Goal: Browse casually

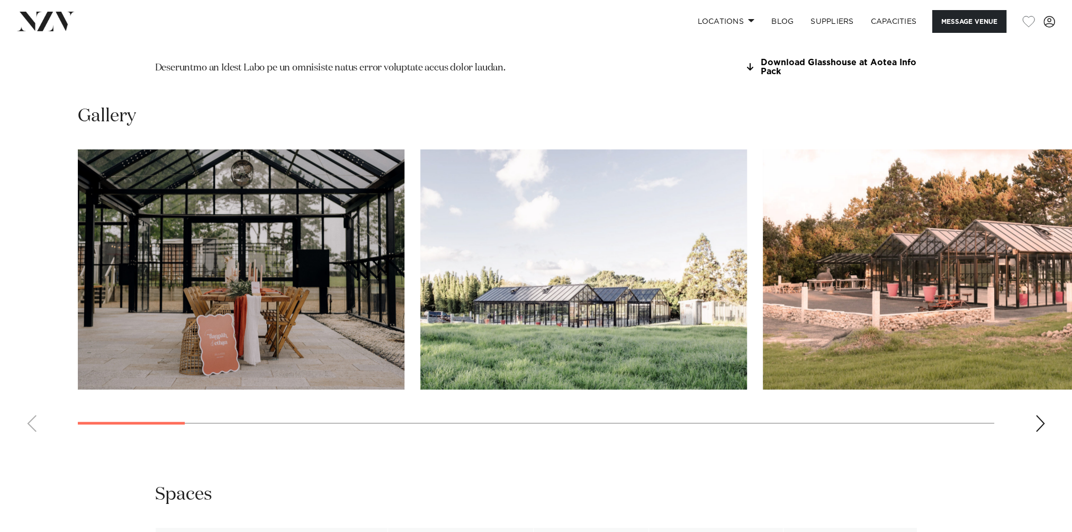
scroll to position [1059, 0]
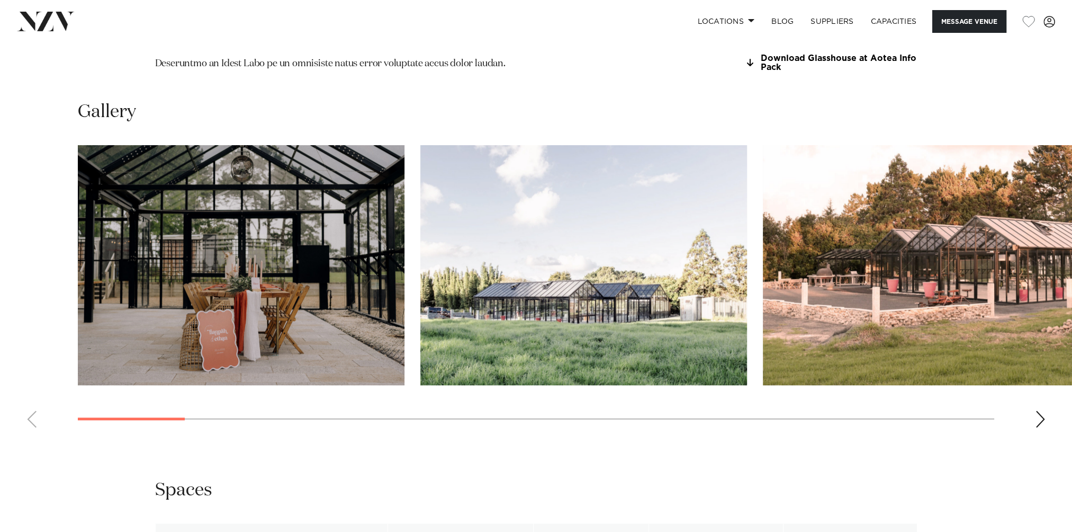
click at [1042, 410] on div "Next slide" at bounding box center [1040, 418] width 11 height 17
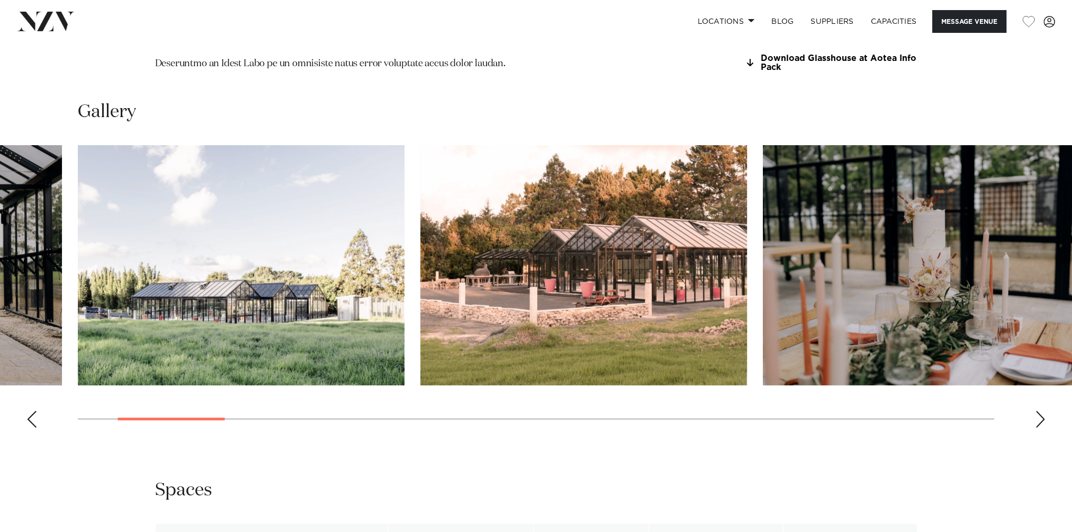
click at [1042, 410] on div "Next slide" at bounding box center [1040, 418] width 11 height 17
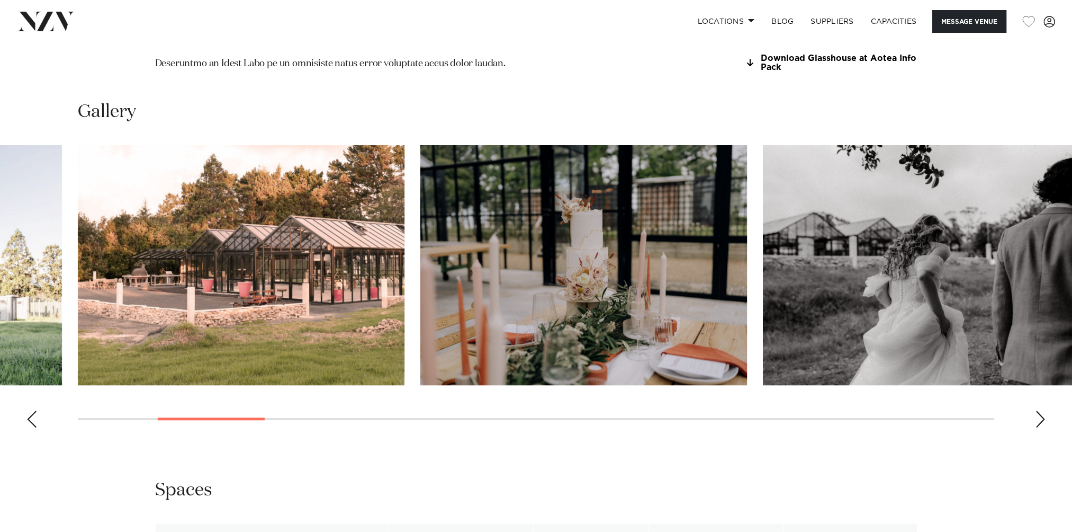
click at [1042, 410] on div "Next slide" at bounding box center [1040, 418] width 11 height 17
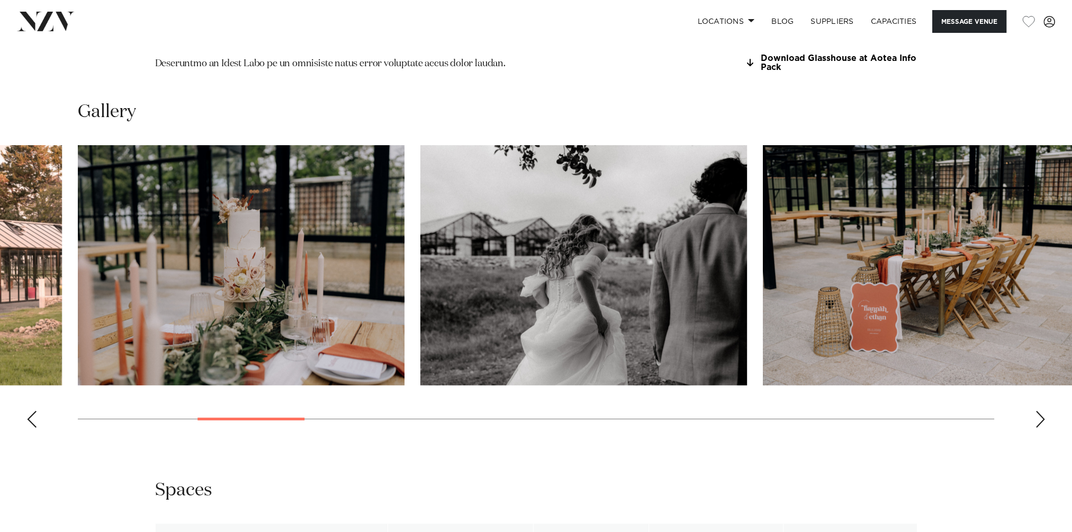
click at [1042, 410] on div "Next slide" at bounding box center [1040, 418] width 11 height 17
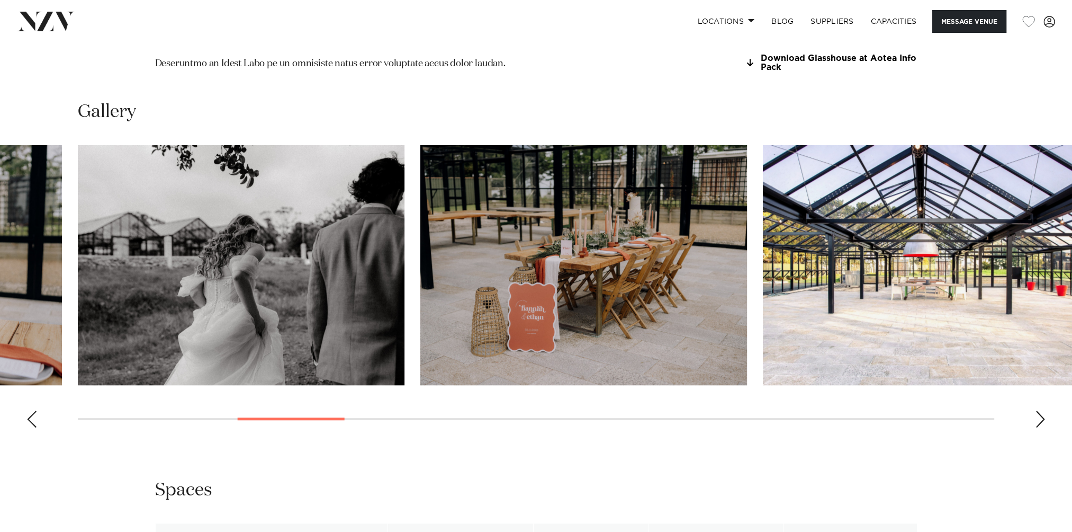
click at [1042, 410] on div "Next slide" at bounding box center [1040, 418] width 11 height 17
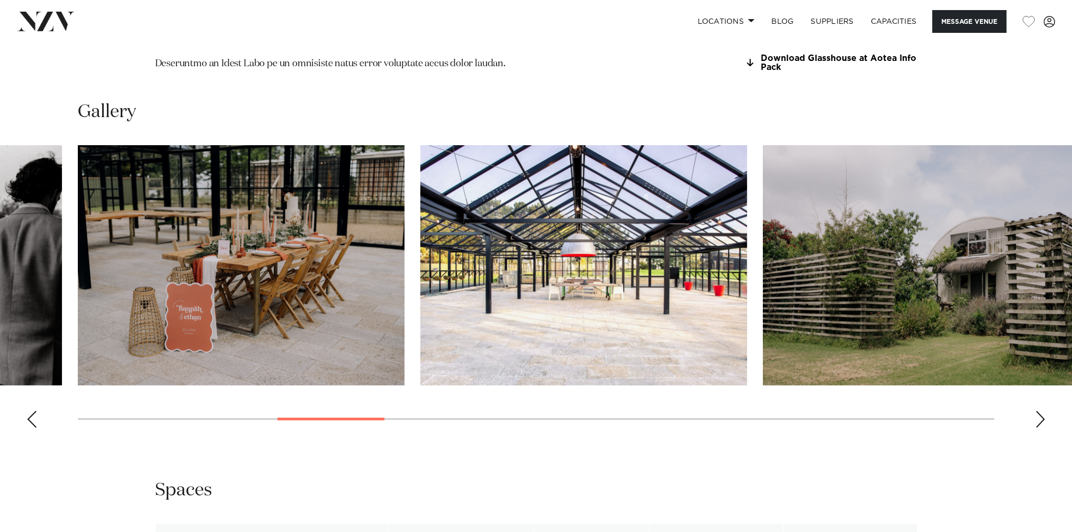
click at [1042, 410] on div "Next slide" at bounding box center [1040, 418] width 11 height 17
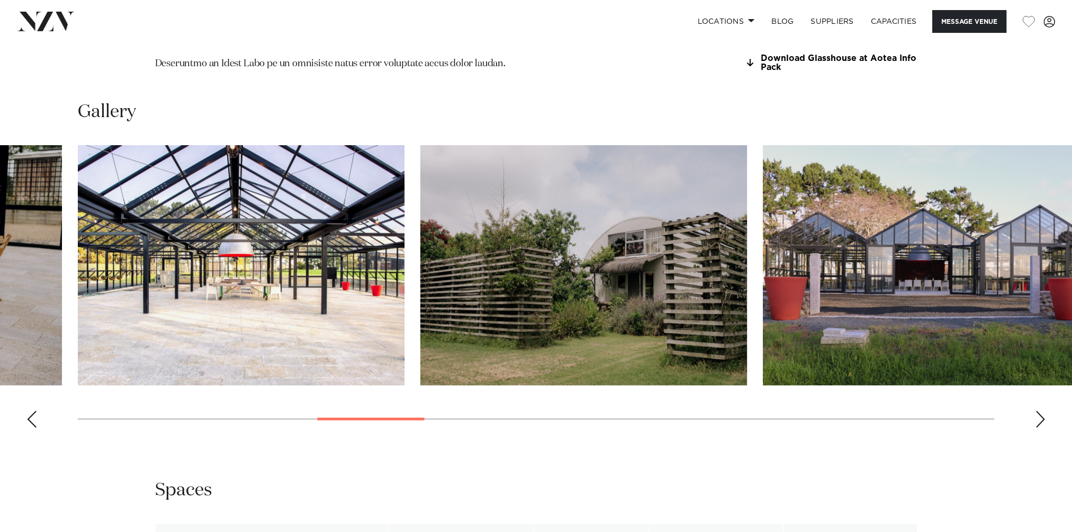
click at [1042, 410] on div "Next slide" at bounding box center [1040, 418] width 11 height 17
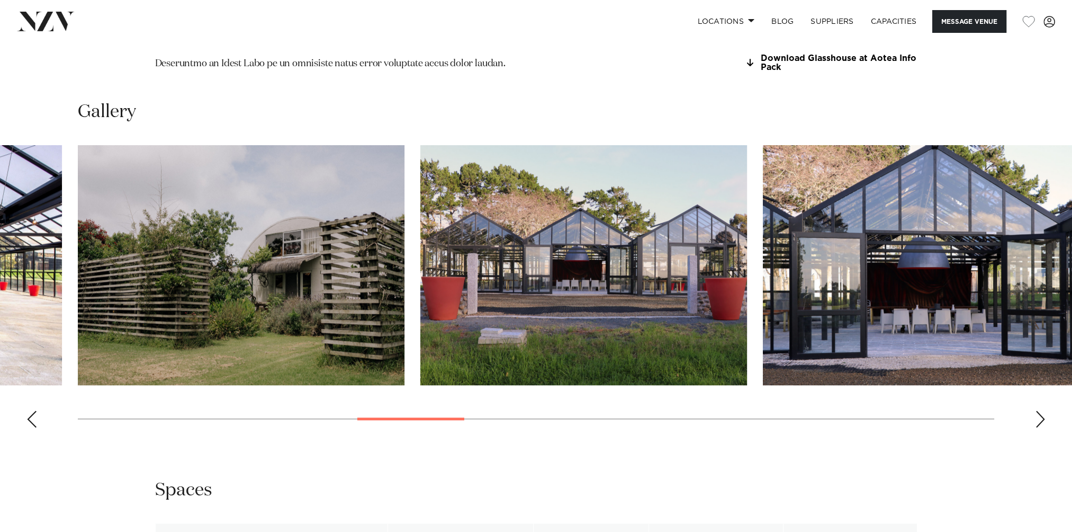
click at [1042, 410] on div "Next slide" at bounding box center [1040, 418] width 11 height 17
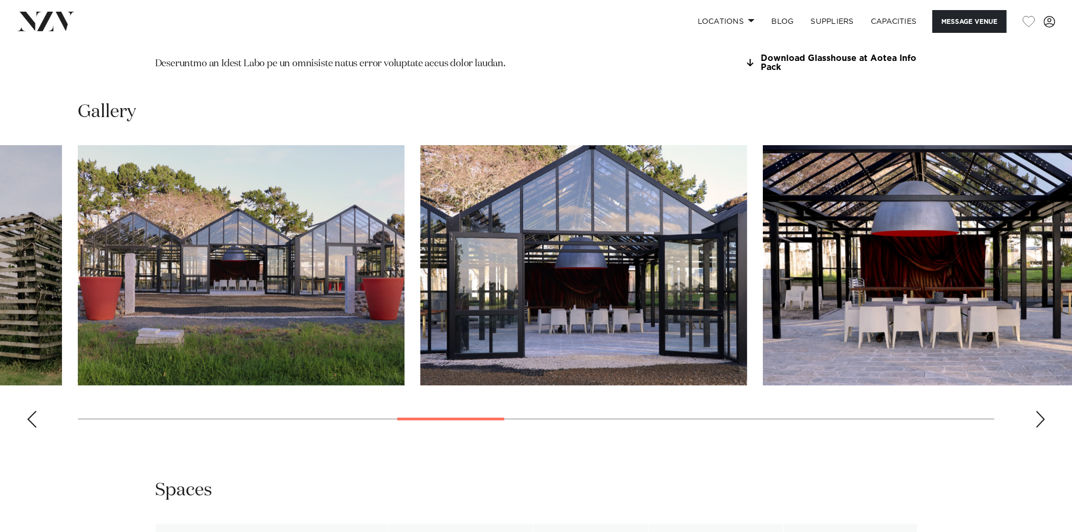
click at [1042, 410] on div "Next slide" at bounding box center [1040, 418] width 11 height 17
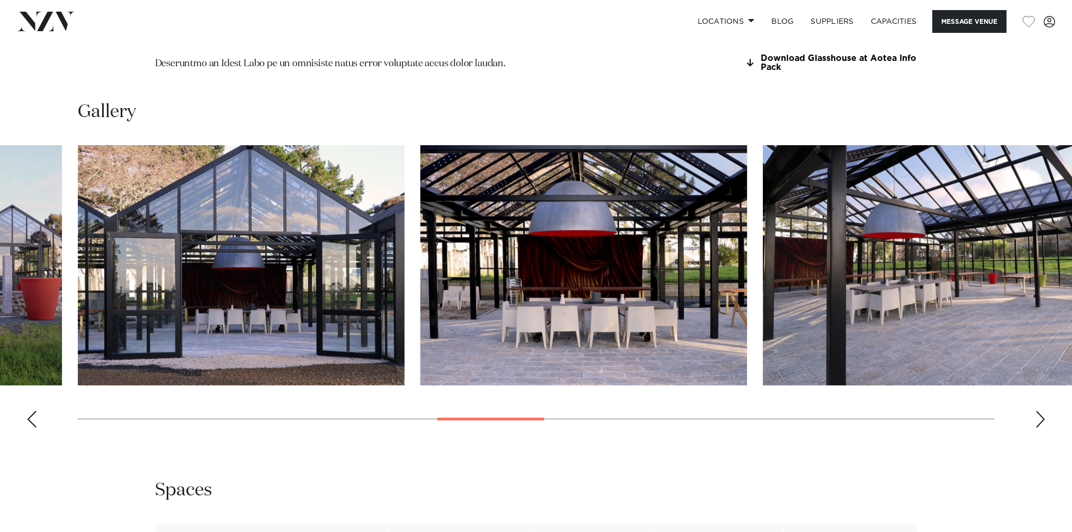
click at [1042, 410] on div "Next slide" at bounding box center [1040, 418] width 11 height 17
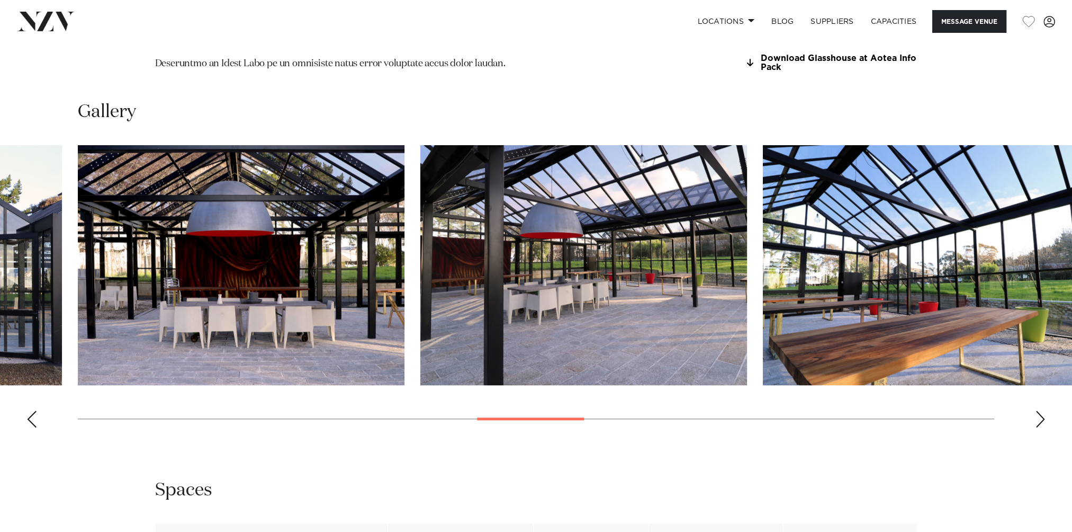
click at [1042, 410] on div "Next slide" at bounding box center [1040, 418] width 11 height 17
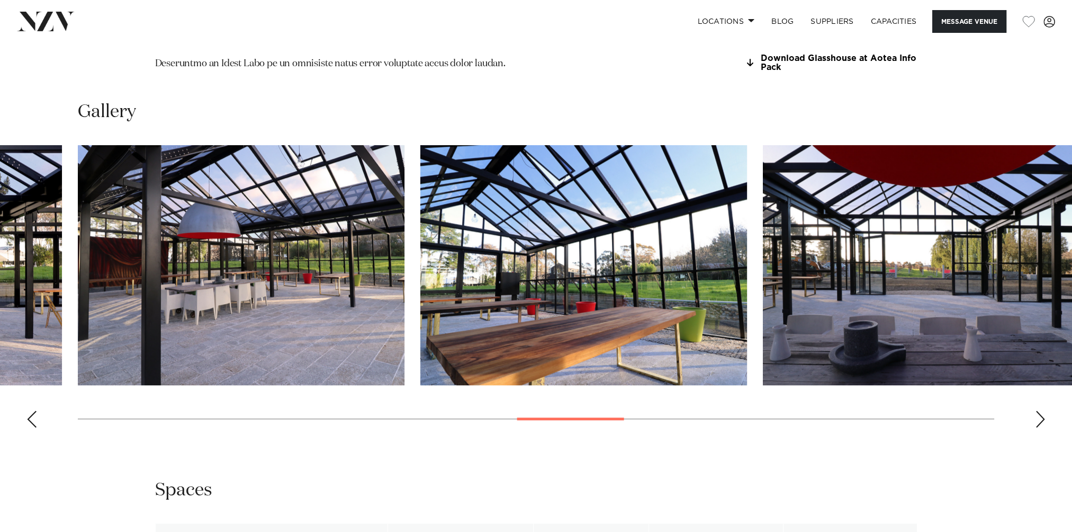
click at [1042, 410] on div "Next slide" at bounding box center [1040, 418] width 11 height 17
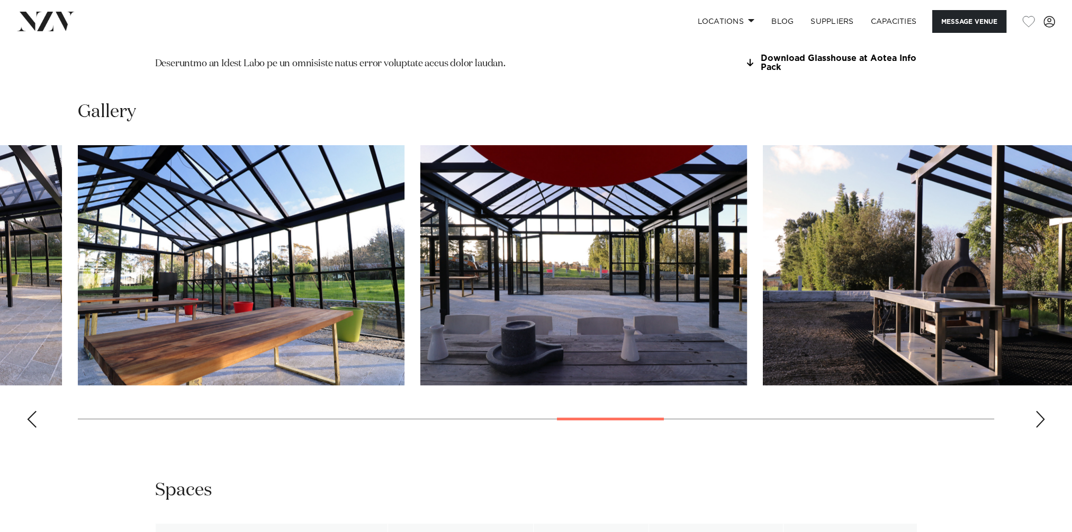
click at [1042, 410] on div "Next slide" at bounding box center [1040, 418] width 11 height 17
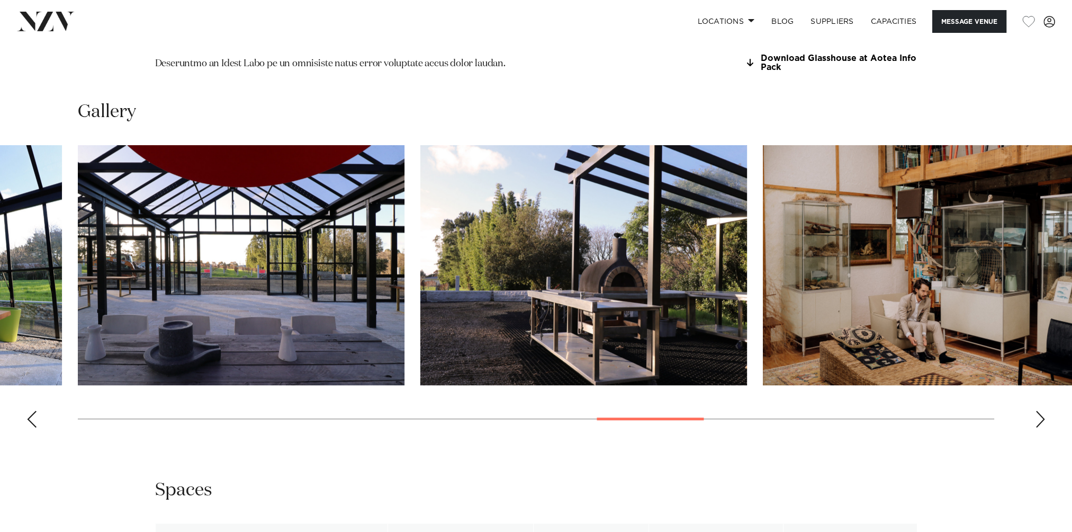
click at [1042, 410] on div "Next slide" at bounding box center [1040, 418] width 11 height 17
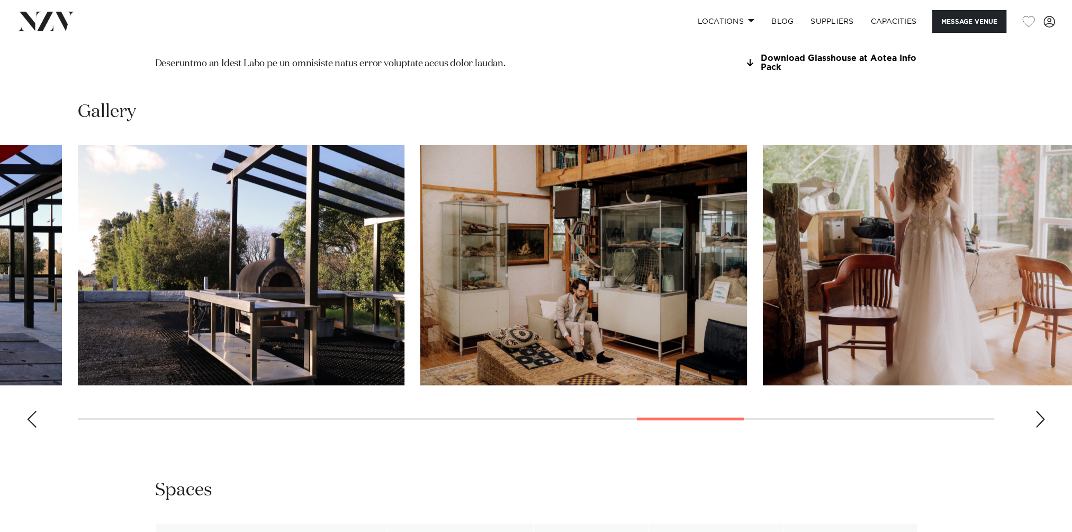
click at [1042, 410] on div "Next slide" at bounding box center [1040, 418] width 11 height 17
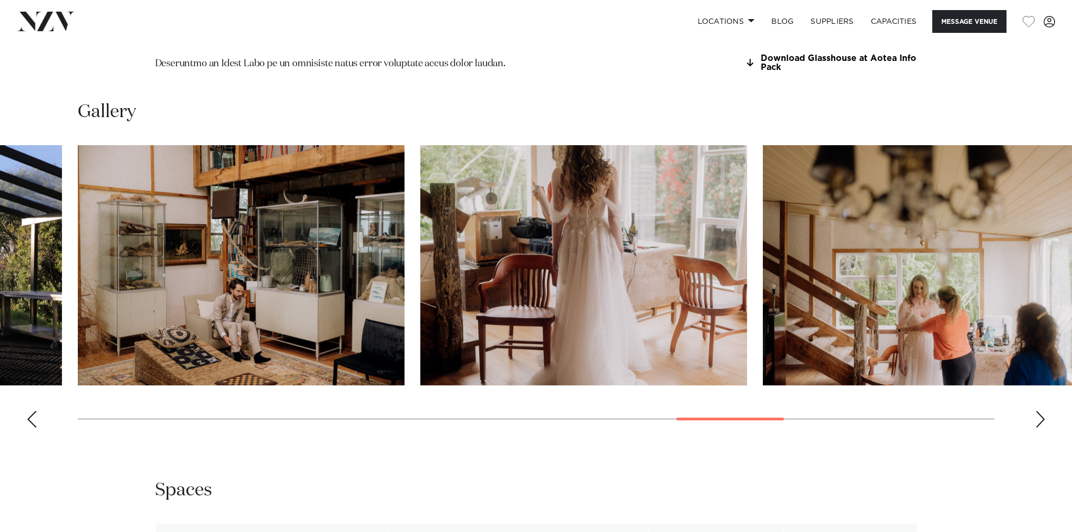
click at [1042, 410] on div "Next slide" at bounding box center [1040, 418] width 11 height 17
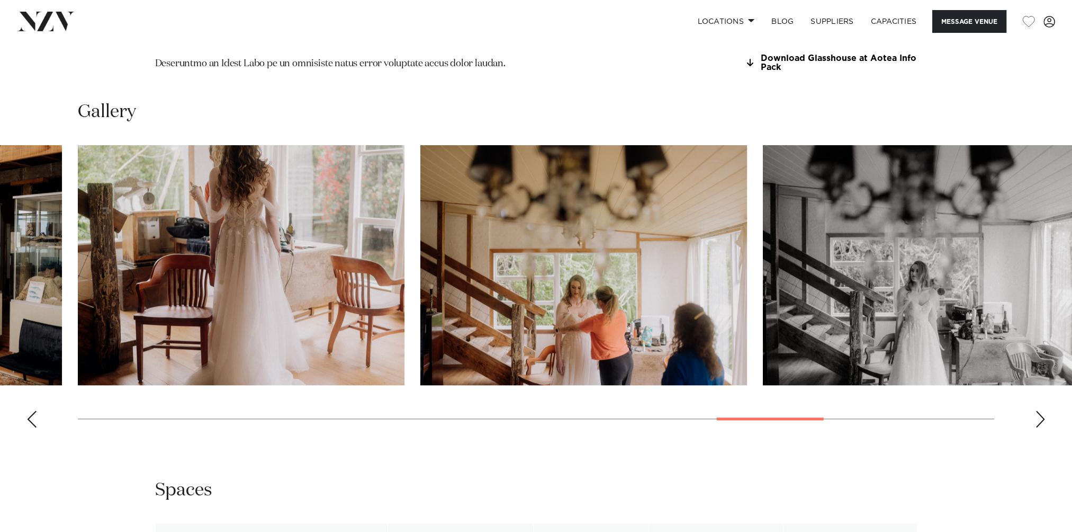
click at [1042, 410] on div "Next slide" at bounding box center [1040, 418] width 11 height 17
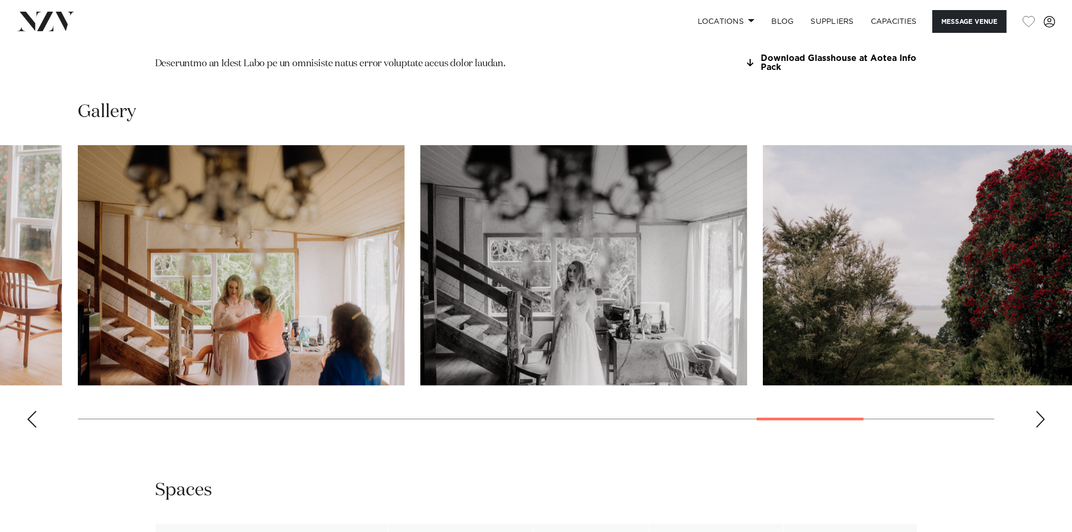
click at [1042, 410] on div "Next slide" at bounding box center [1040, 418] width 11 height 17
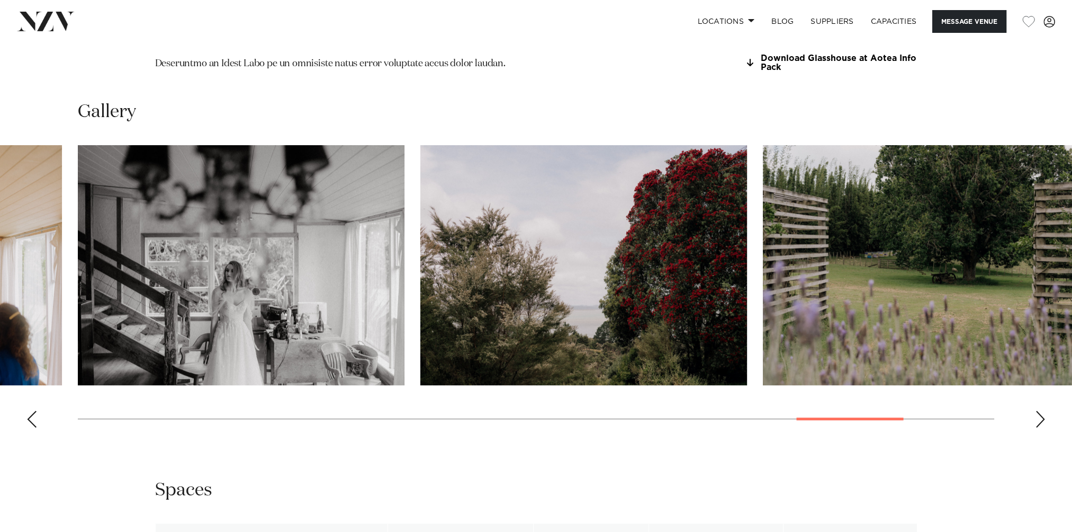
click at [1042, 410] on div "Next slide" at bounding box center [1040, 418] width 11 height 17
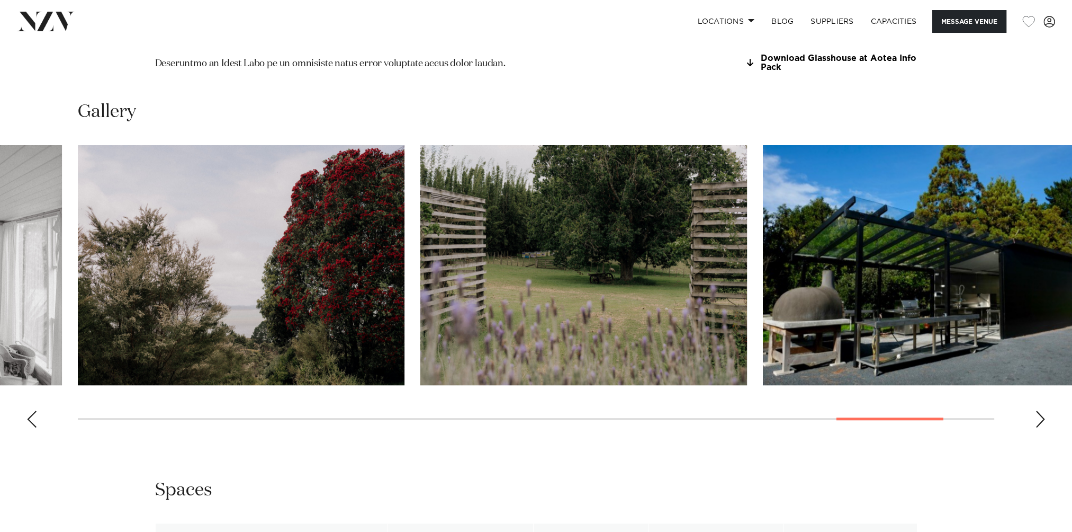
click at [1042, 410] on div "Next slide" at bounding box center [1040, 418] width 11 height 17
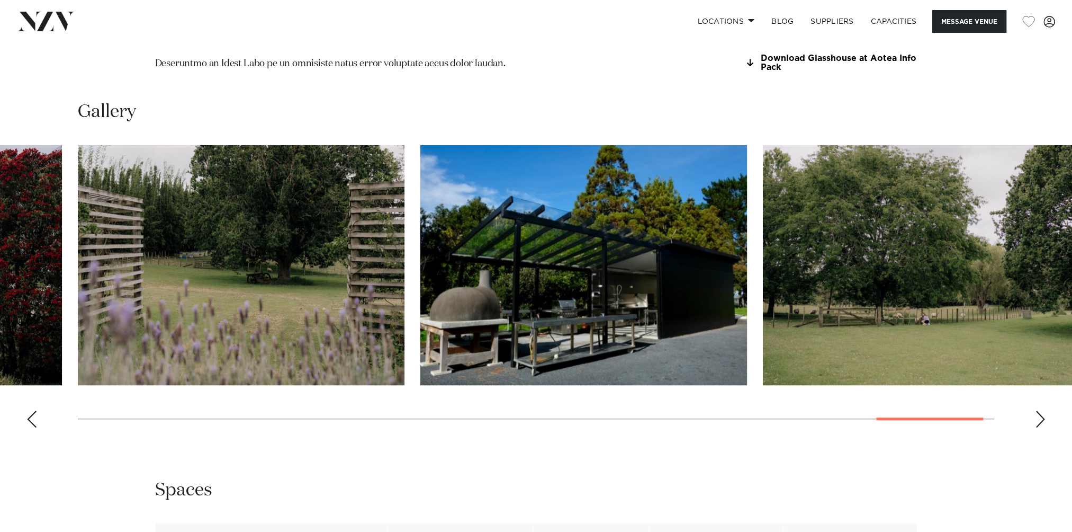
click at [1042, 410] on div "Next slide" at bounding box center [1040, 418] width 11 height 17
